Goal: Transaction & Acquisition: Purchase product/service

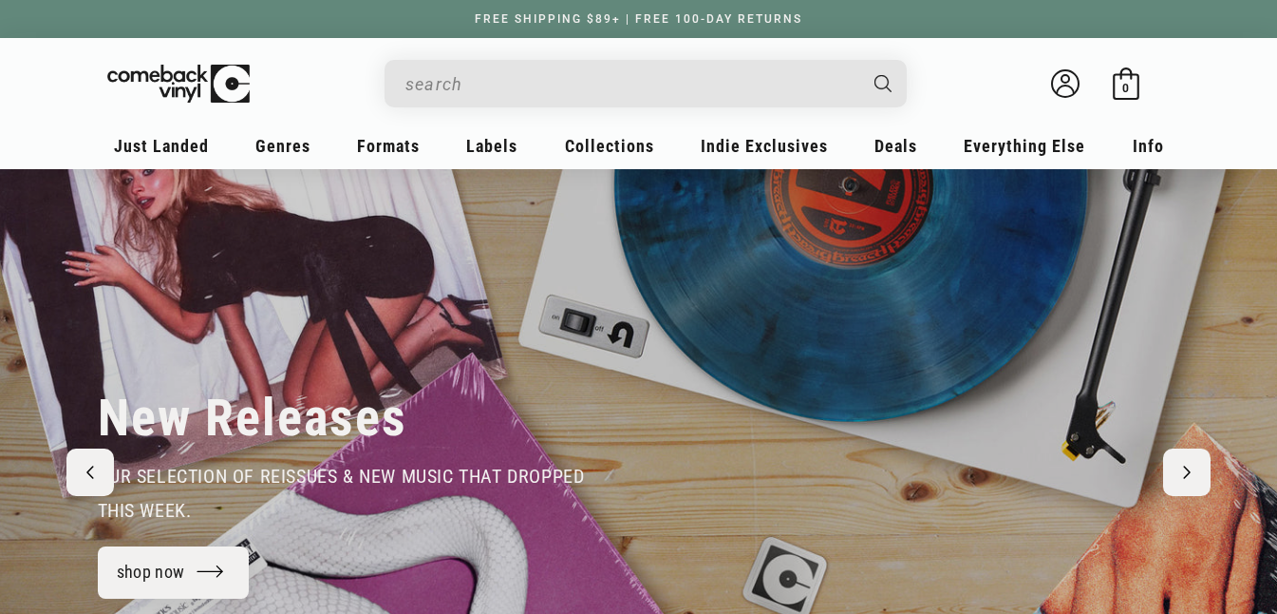
click at [668, 82] on input "When autocomplete results are available use up and down arrows to review and en…" at bounding box center [631, 84] width 450 height 39
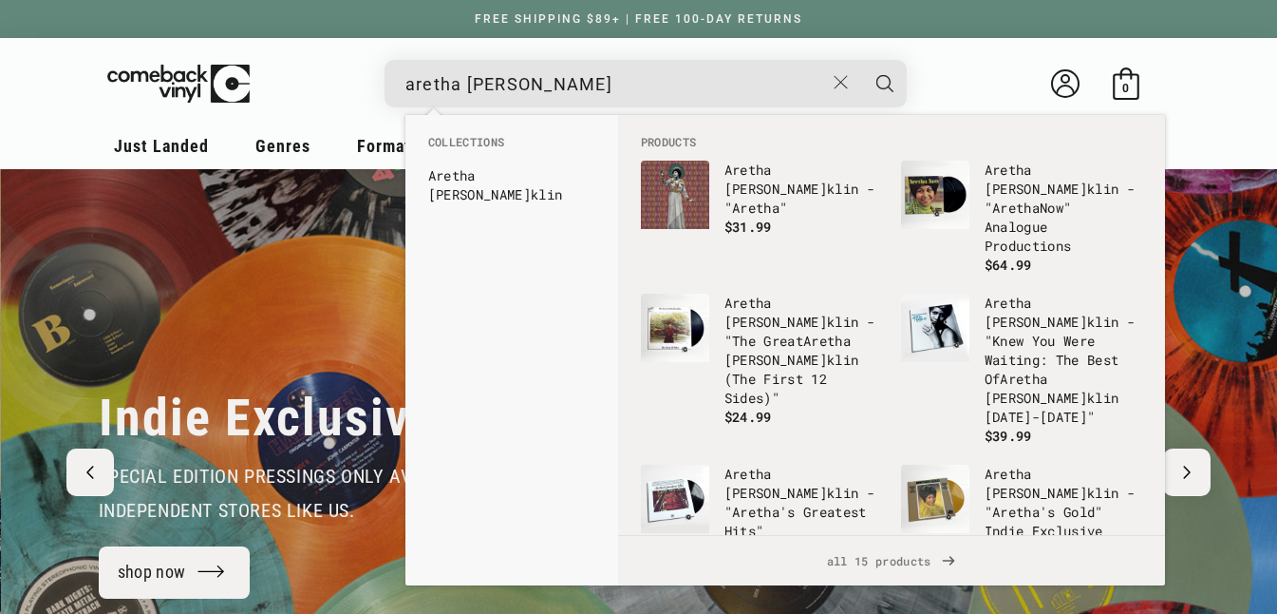
scroll to position [0, 1277]
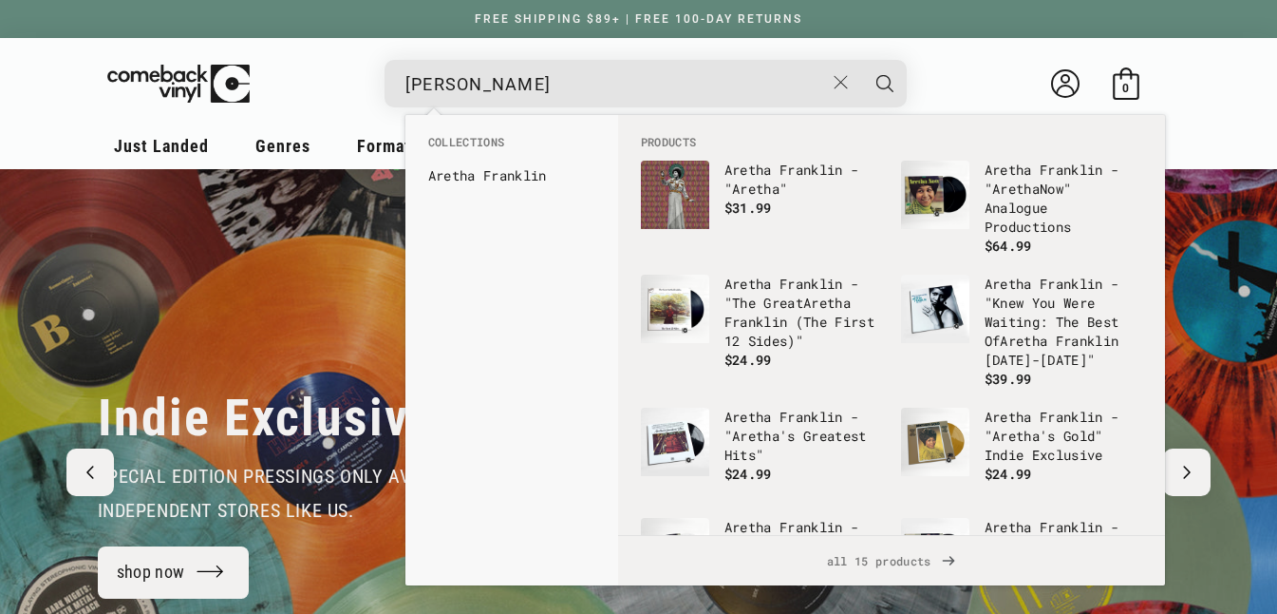
type input "[PERSON_NAME]"
click at [861, 60] on button "Search" at bounding box center [884, 83] width 47 height 47
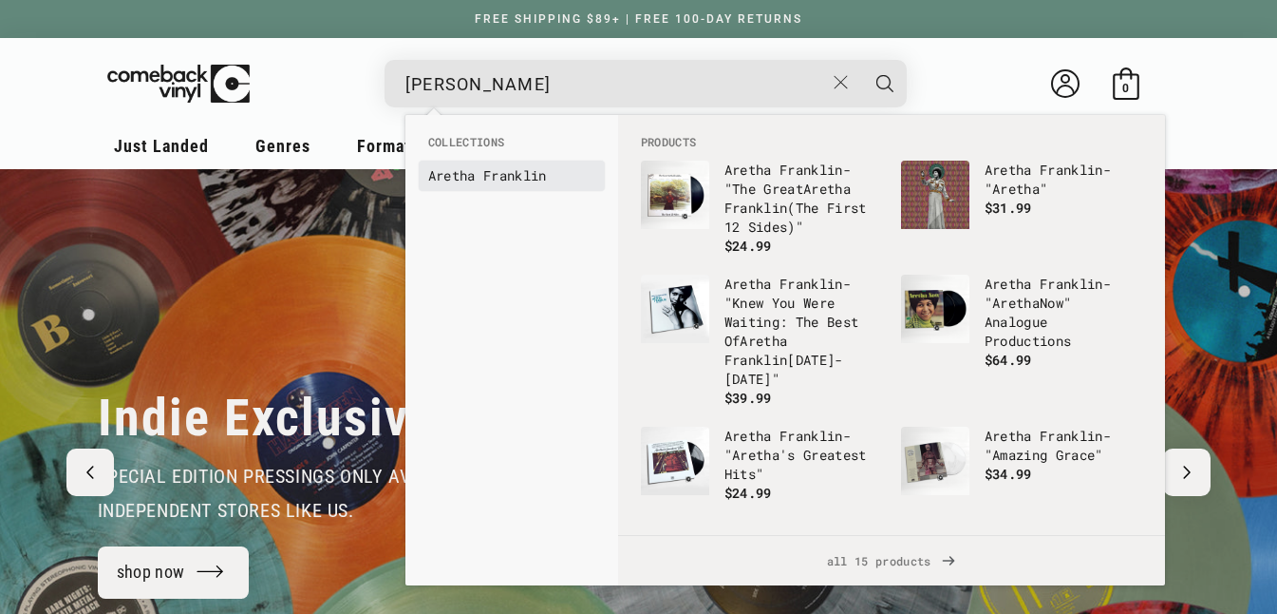
click at [483, 180] on link "[PERSON_NAME]" at bounding box center [511, 175] width 167 height 19
